Goal: Navigation & Orientation: Find specific page/section

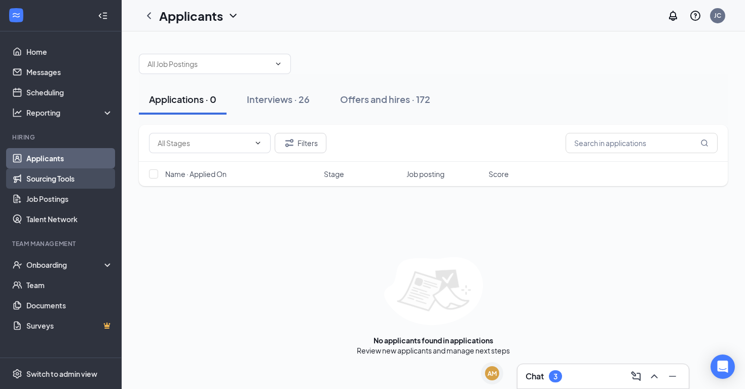
click at [63, 179] on link "Sourcing Tools" at bounding box center [69, 178] width 87 height 20
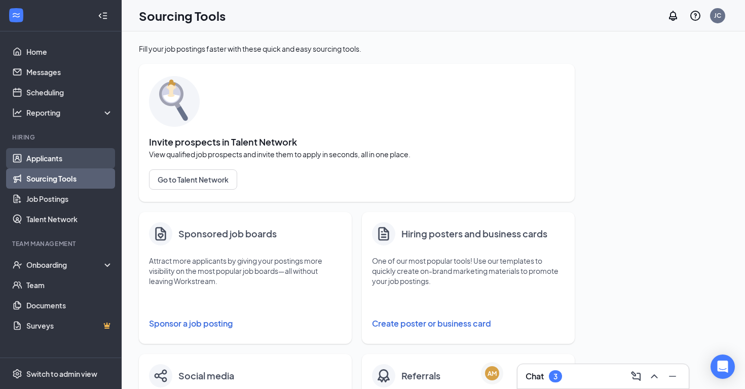
click at [45, 160] on link "Applicants" at bounding box center [69, 158] width 87 height 20
